Goal: Task Accomplishment & Management: Use online tool/utility

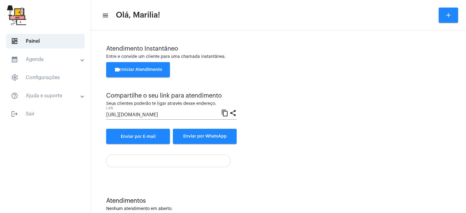
scroll to position [13, 0]
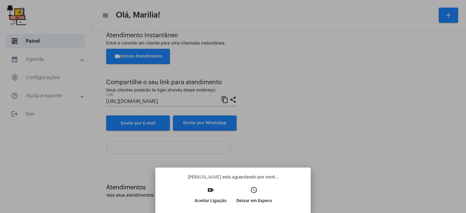
click at [213, 202] on p "Aceitar Ligação" at bounding box center [210, 201] width 32 height 11
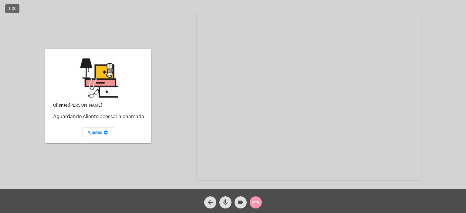
click at [213, 202] on mat-icon "arrow_back" at bounding box center [209, 202] width 7 height 7
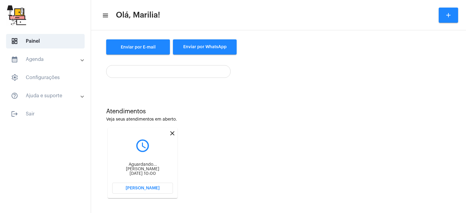
scroll to position [91, 0]
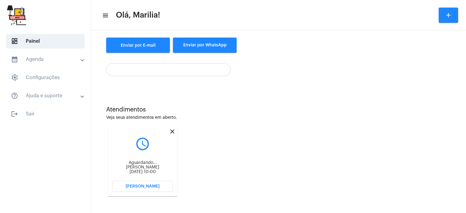
click at [146, 188] on span "[PERSON_NAME]" at bounding box center [143, 186] width 34 height 4
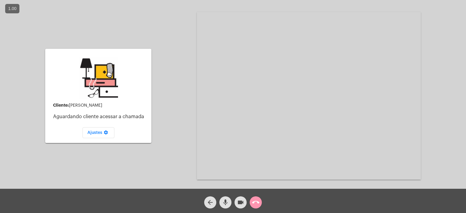
click at [253, 202] on mat-icon "call_end" at bounding box center [255, 202] width 7 height 7
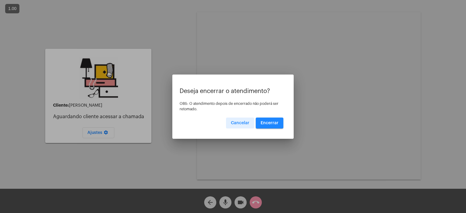
click at [275, 123] on span "Encerrar" at bounding box center [269, 123] width 18 height 4
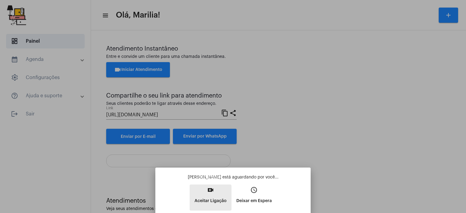
click at [210, 201] on p "Aceitar Ligação" at bounding box center [210, 201] width 32 height 11
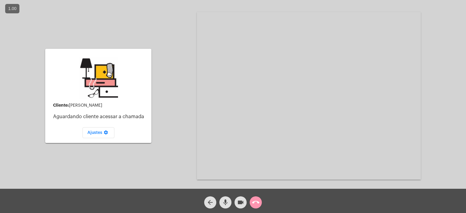
click at [256, 201] on mat-icon "call_end" at bounding box center [255, 202] width 7 height 7
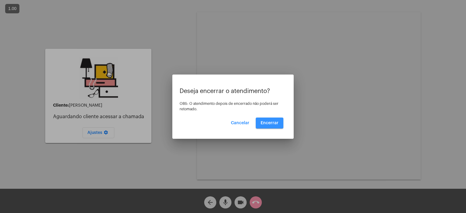
click at [274, 122] on span "Encerrar" at bounding box center [269, 123] width 18 height 4
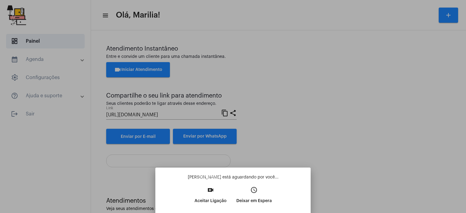
click at [208, 204] on p "Aceitar Ligação" at bounding box center [210, 201] width 32 height 11
